Goal: Task Accomplishment & Management: Use online tool/utility

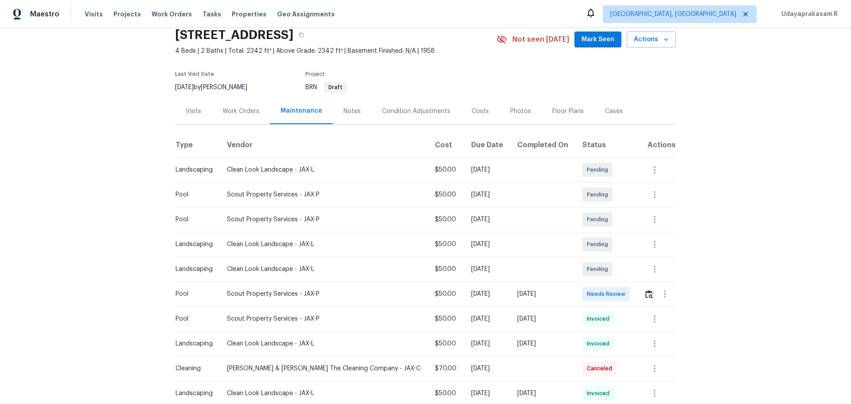
scroll to position [89, 0]
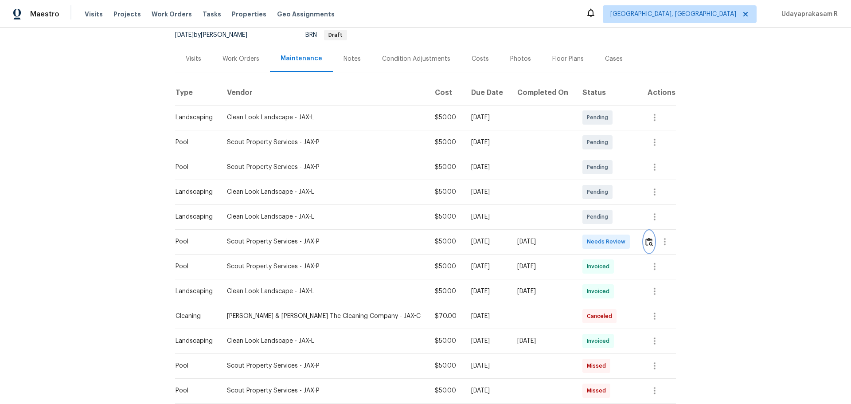
click at [605, 243] on button "button" at bounding box center [649, 241] width 10 height 21
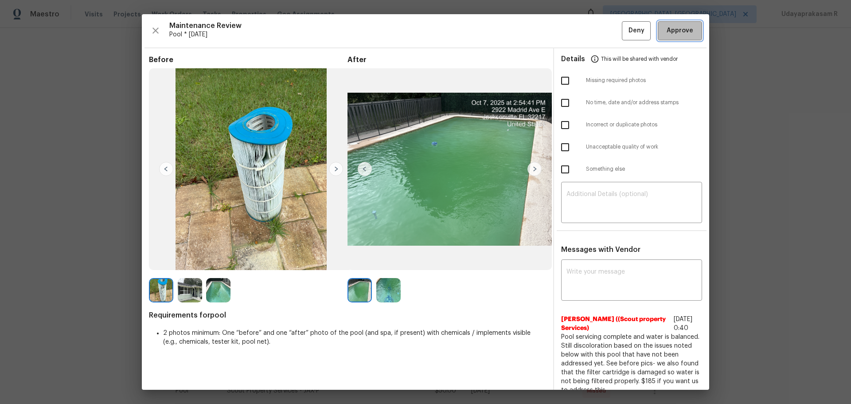
click at [605, 27] on span "Approve" at bounding box center [679, 30] width 27 height 11
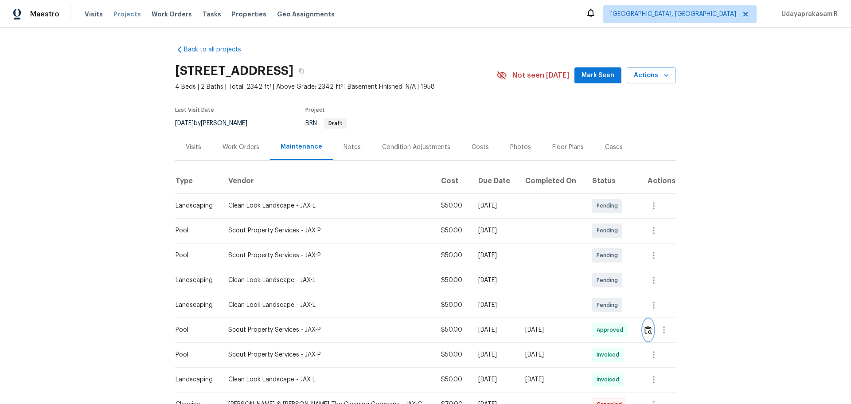
scroll to position [0, 0]
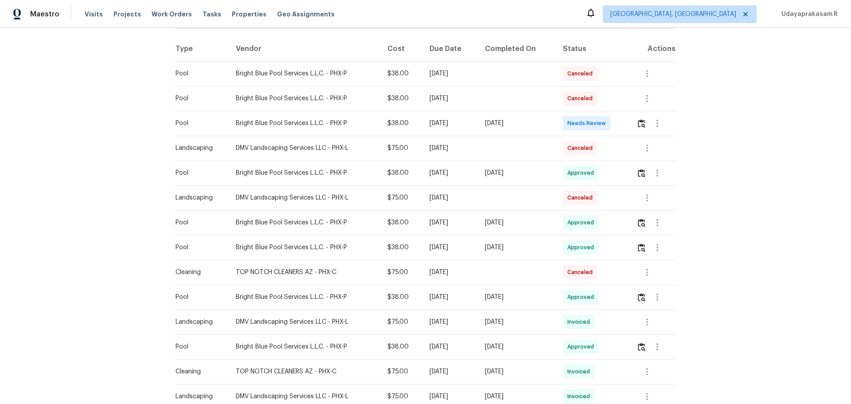
scroll to position [133, 0]
click at [605, 119] on img "button" at bounding box center [642, 123] width 8 height 8
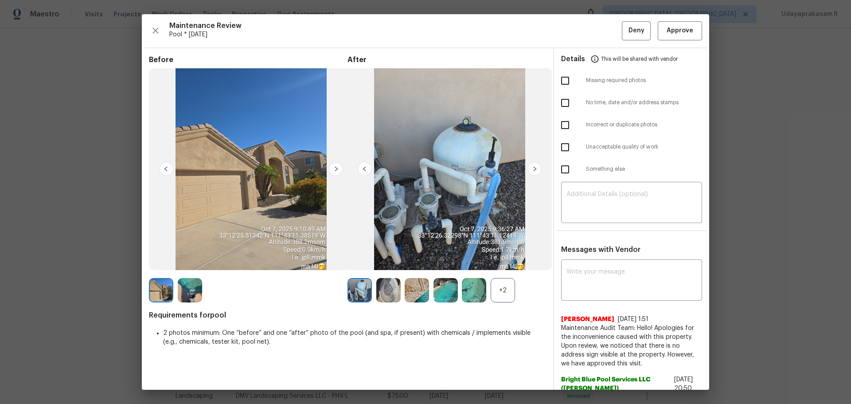
click at [498, 265] on div "+2" at bounding box center [502, 290] width 24 height 24
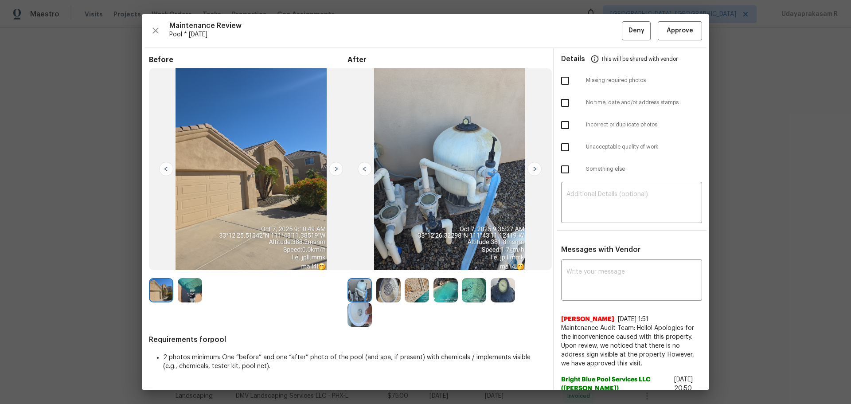
scroll to position [44, 0]
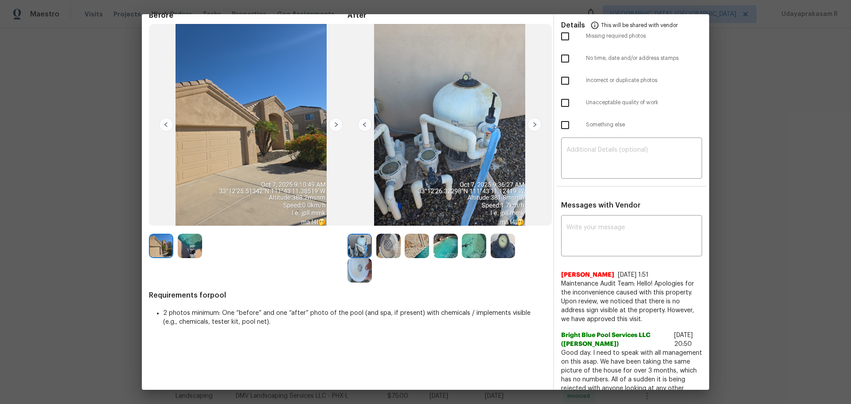
click at [498, 247] on img at bounding box center [502, 245] width 24 height 24
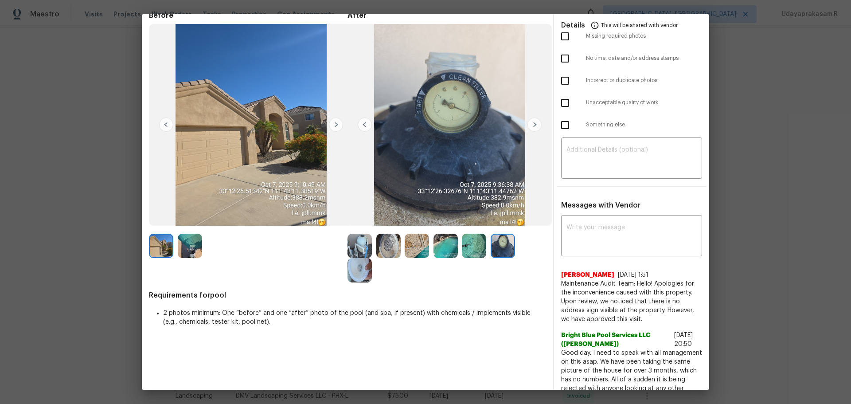
click at [474, 245] on img at bounding box center [474, 245] width 24 height 24
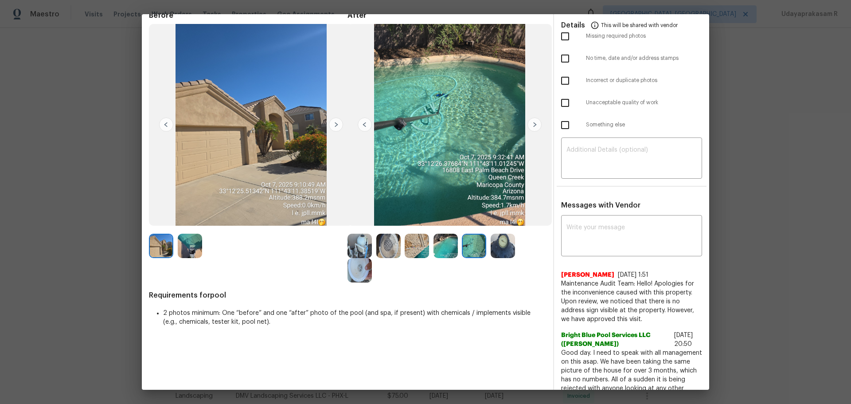
click at [445, 249] on img at bounding box center [445, 245] width 24 height 24
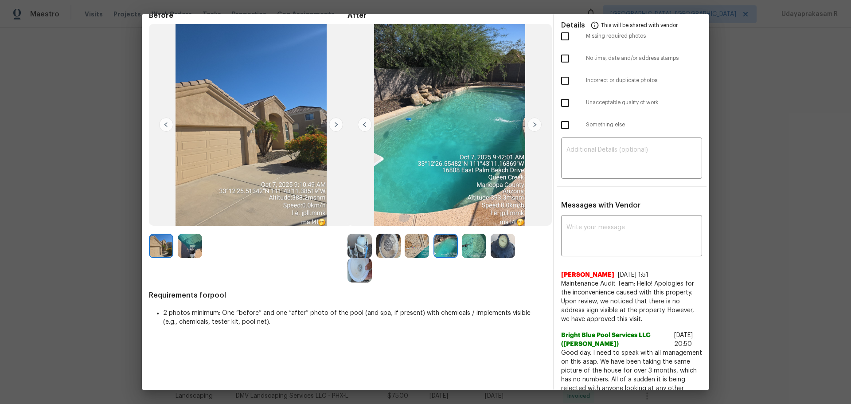
scroll to position [0, 0]
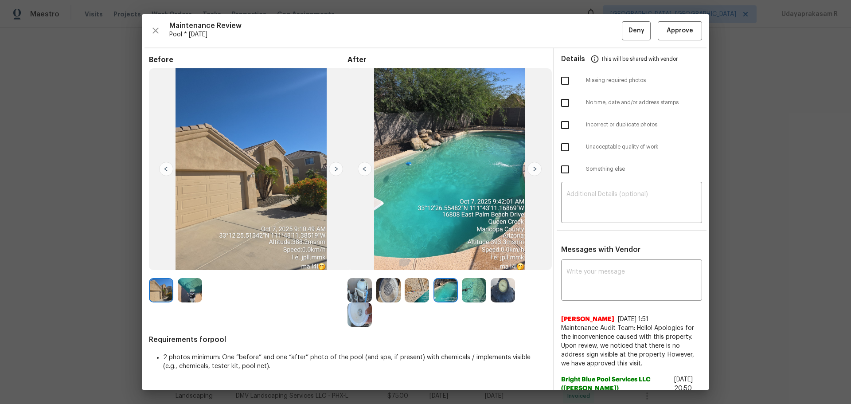
click at [466, 265] on img at bounding box center [474, 290] width 24 height 24
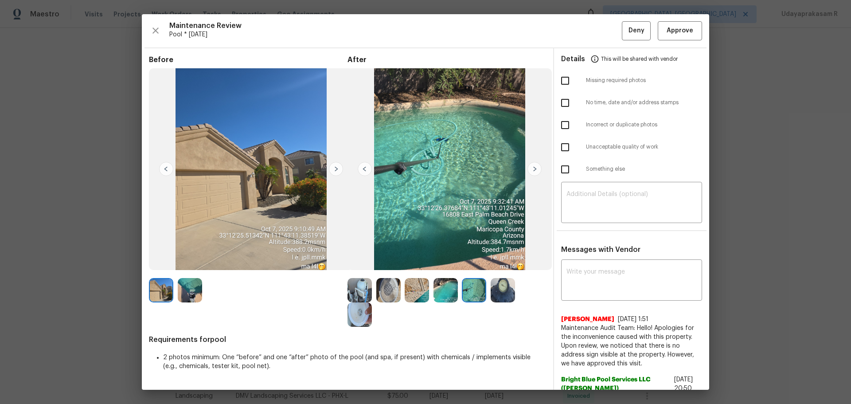
click at [446, 265] on img at bounding box center [445, 290] width 24 height 24
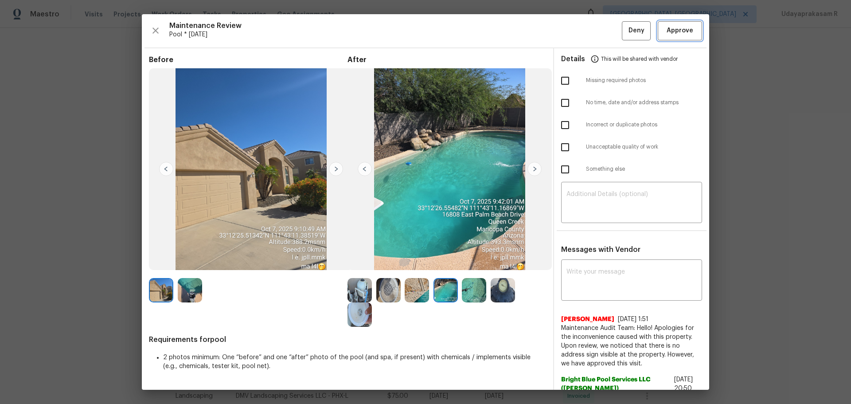
click at [605, 27] on span "Approve" at bounding box center [679, 30] width 27 height 11
